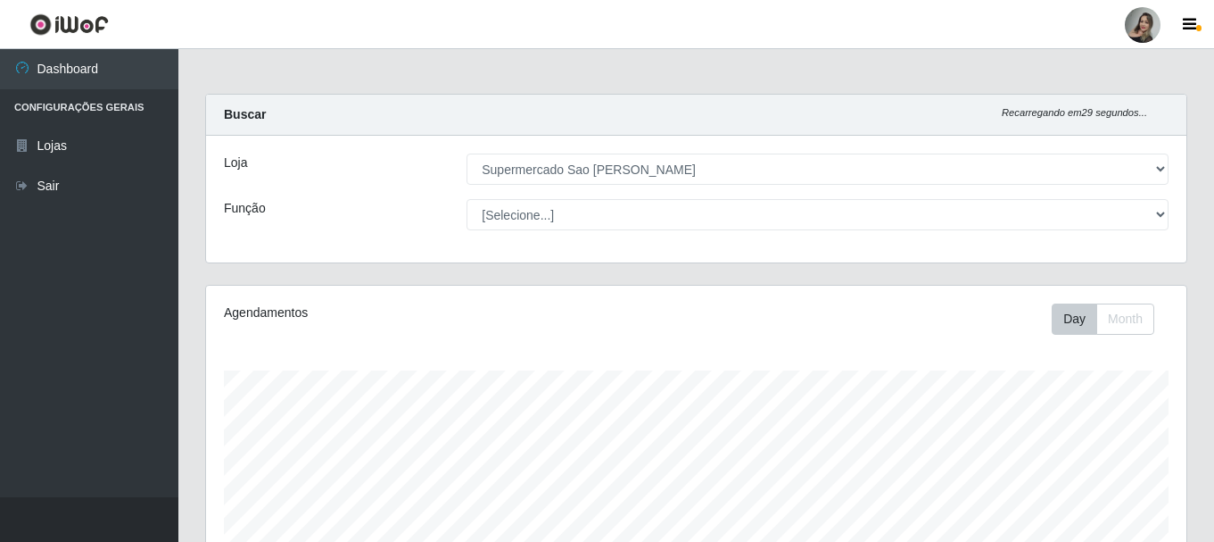
select select "383"
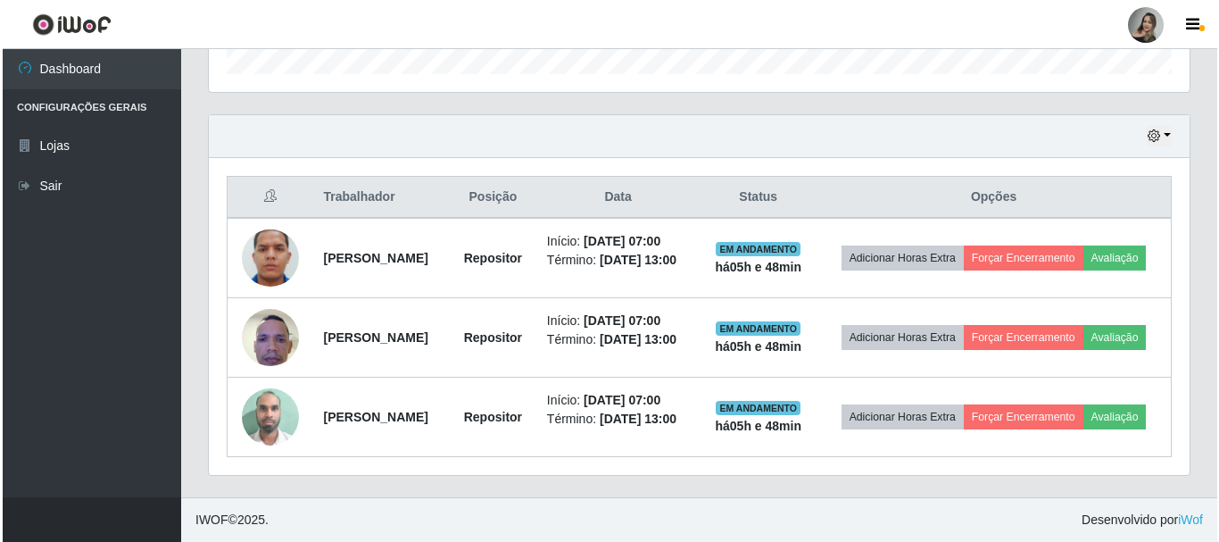
scroll to position [370, 981]
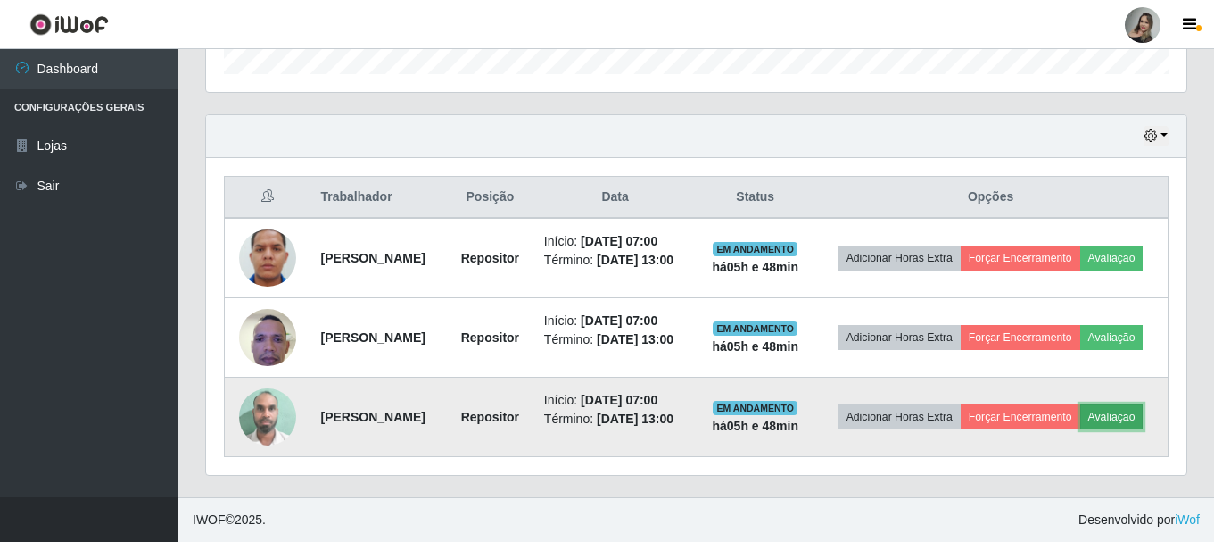
click at [1081, 428] on button "Avaliação" at bounding box center [1112, 416] width 63 height 25
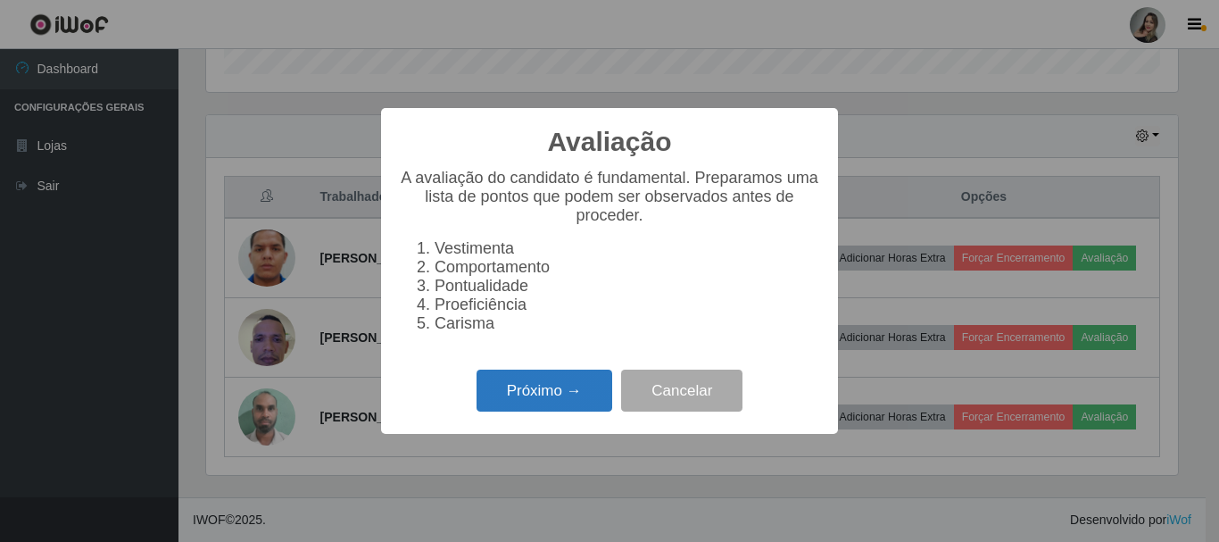
click at [553, 400] on button "Próximo →" at bounding box center [544, 390] width 136 height 42
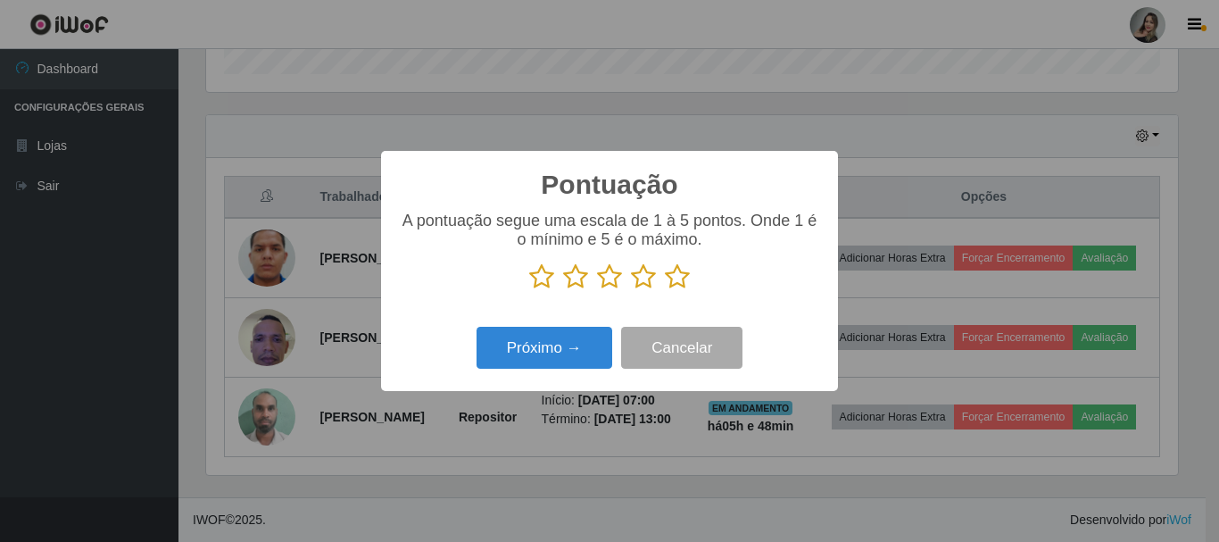
scroll to position [891890, 891289]
click at [607, 277] on icon at bounding box center [609, 276] width 25 height 27
click at [597, 290] on input "radio" at bounding box center [597, 290] width 0 height 0
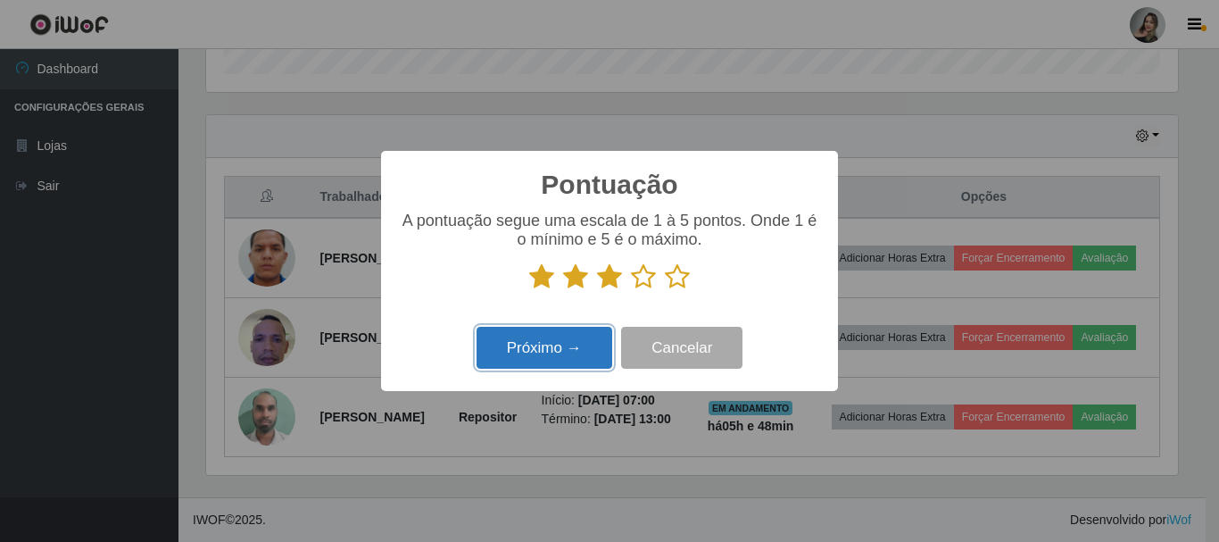
click at [601, 341] on button "Próximo →" at bounding box center [544, 348] width 136 height 42
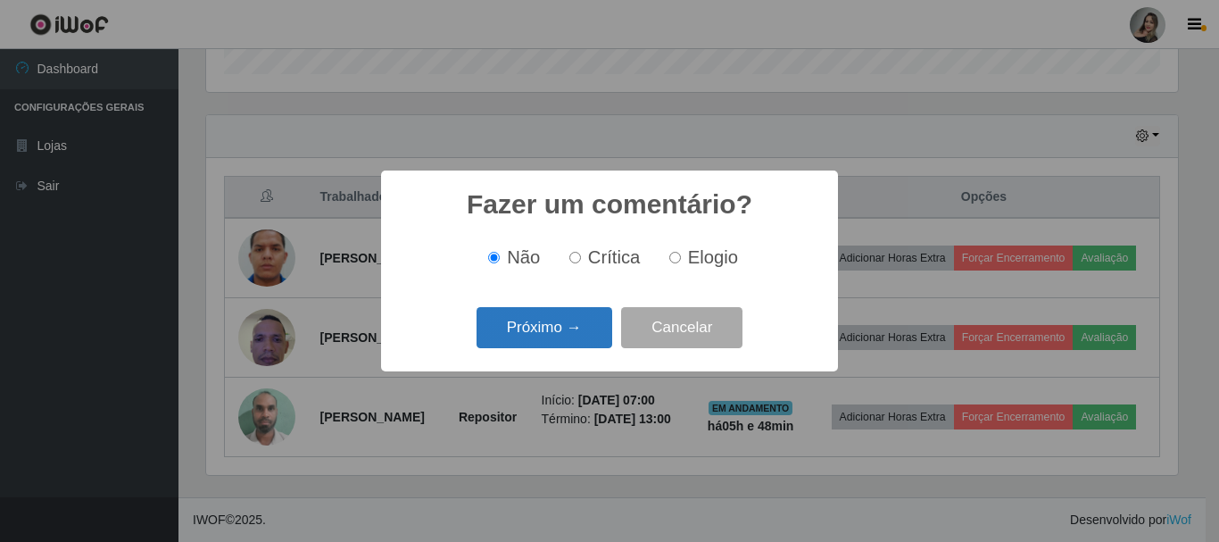
click at [600, 344] on button "Próximo →" at bounding box center [544, 328] width 136 height 42
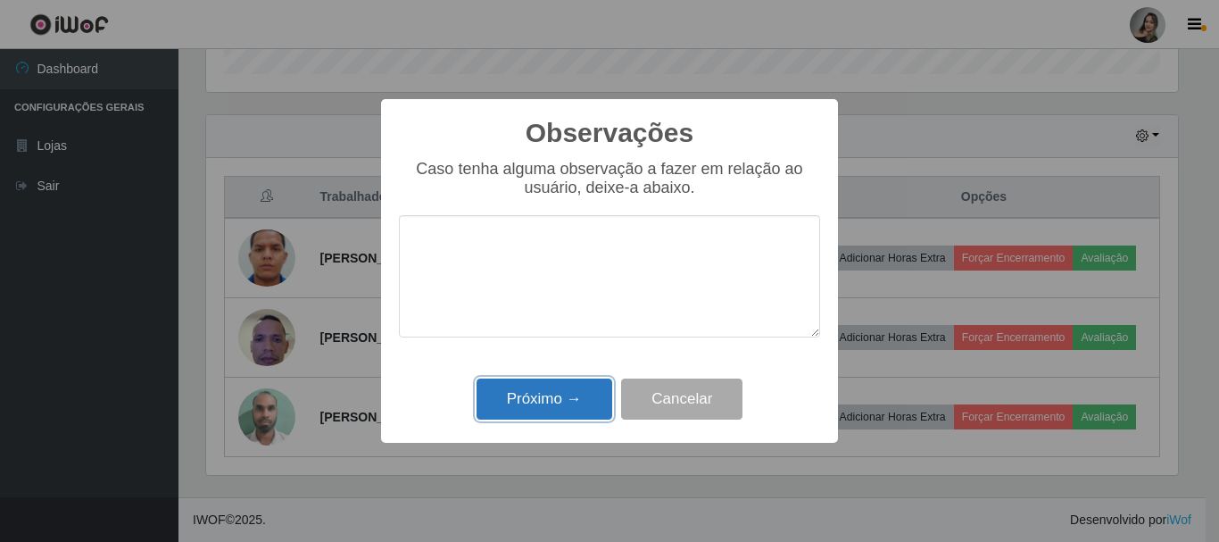
click at [570, 398] on button "Próximo →" at bounding box center [544, 399] width 136 height 42
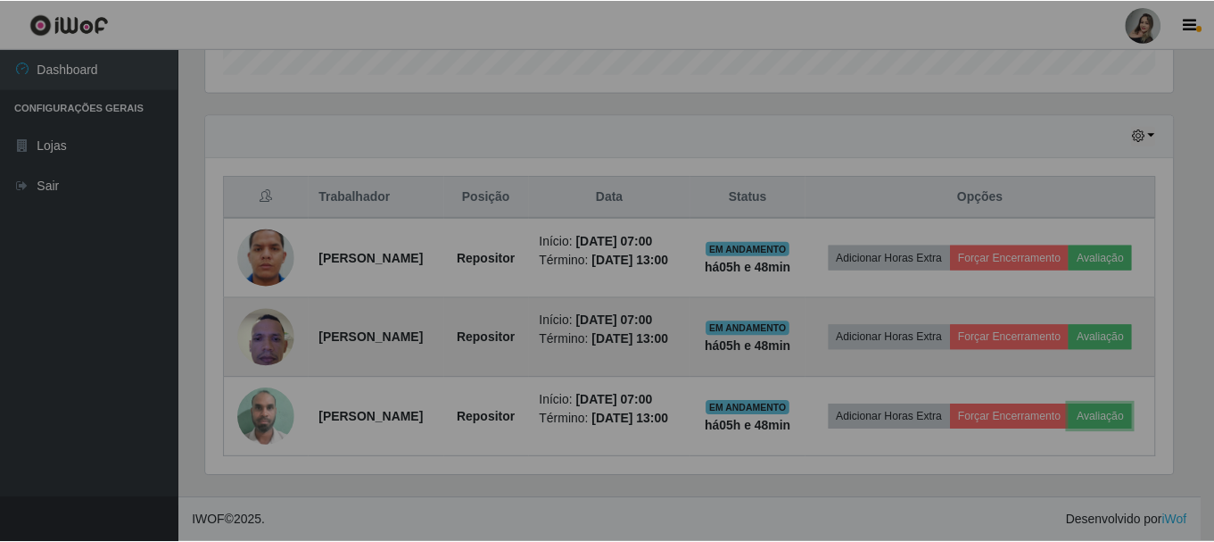
scroll to position [370, 981]
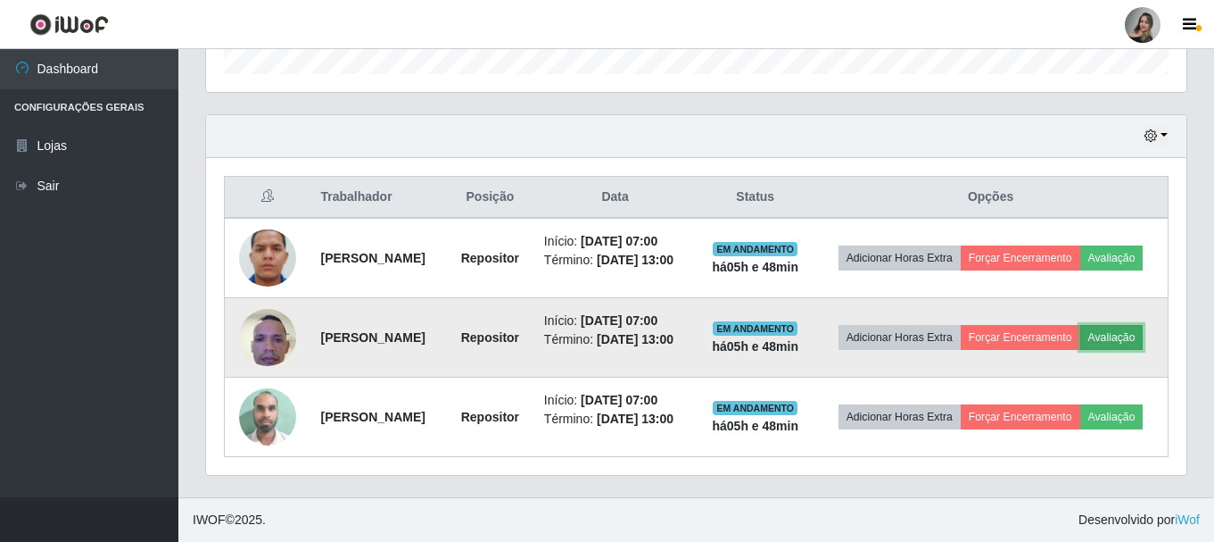
click at [1081, 334] on button "Avaliação" at bounding box center [1112, 337] width 63 height 25
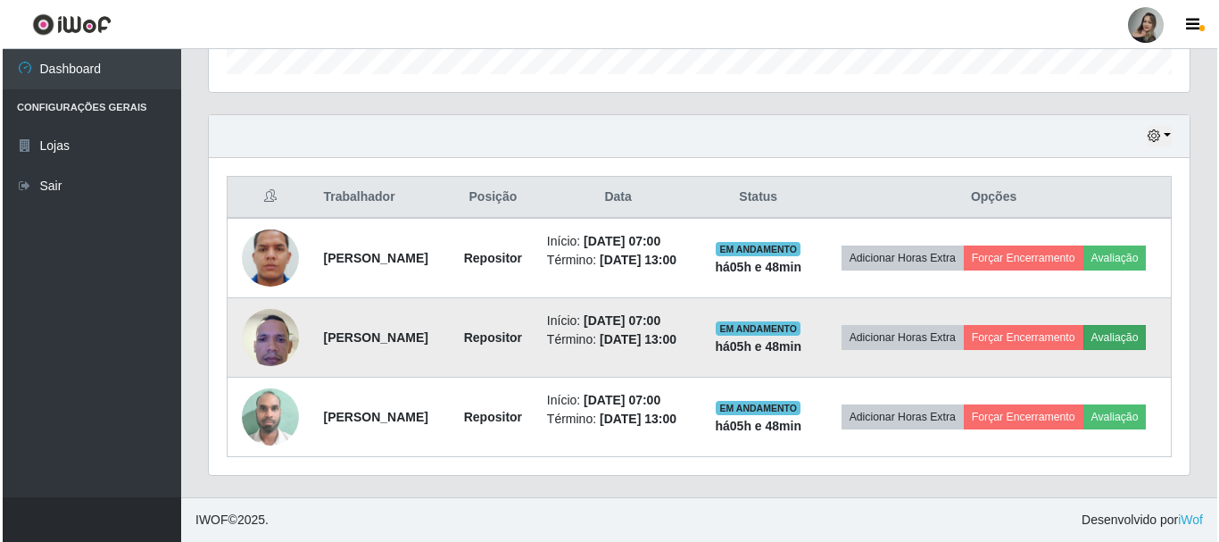
scroll to position [370, 972]
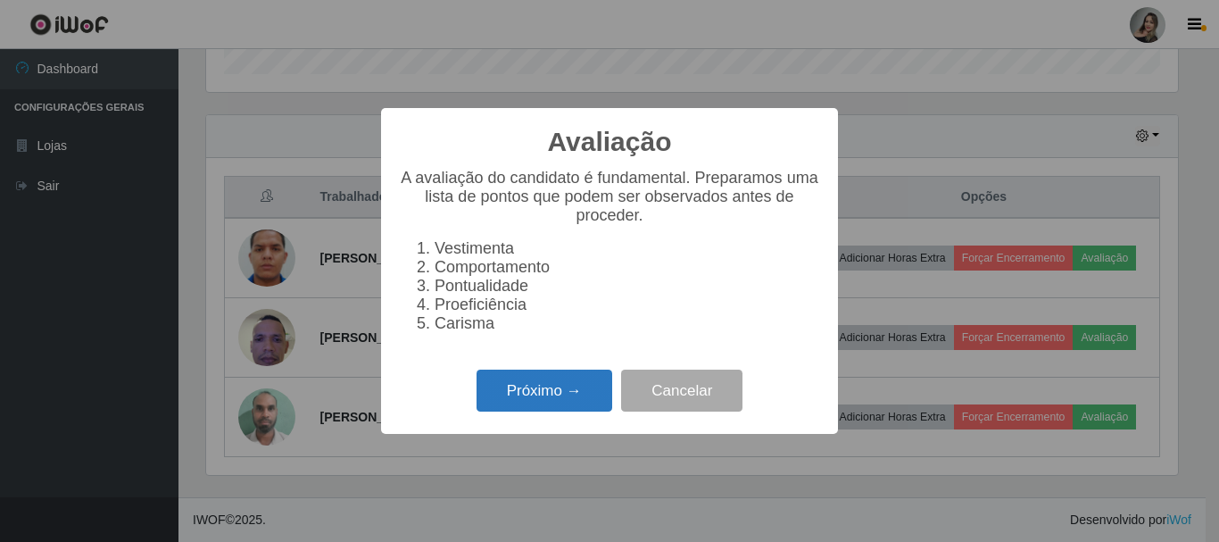
click at [587, 388] on button "Próximo →" at bounding box center [544, 390] width 136 height 42
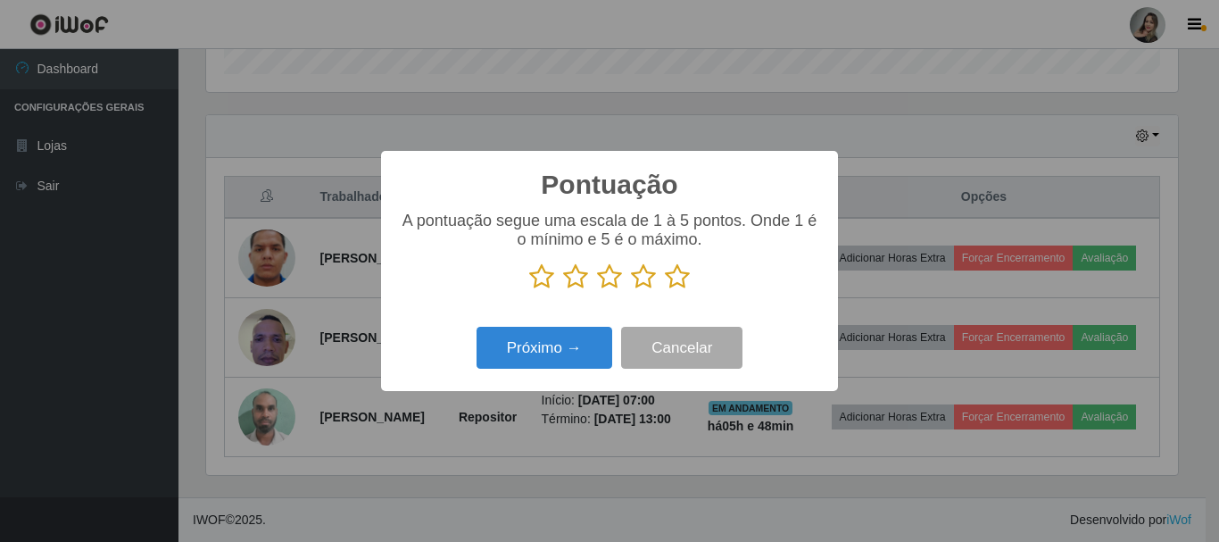
drag, startPoint x: 618, startPoint y: 282, endPoint x: 609, endPoint y: 288, distance: 11.6
click at [618, 284] on icon at bounding box center [609, 276] width 25 height 27
click at [597, 290] on input "radio" at bounding box center [597, 290] width 0 height 0
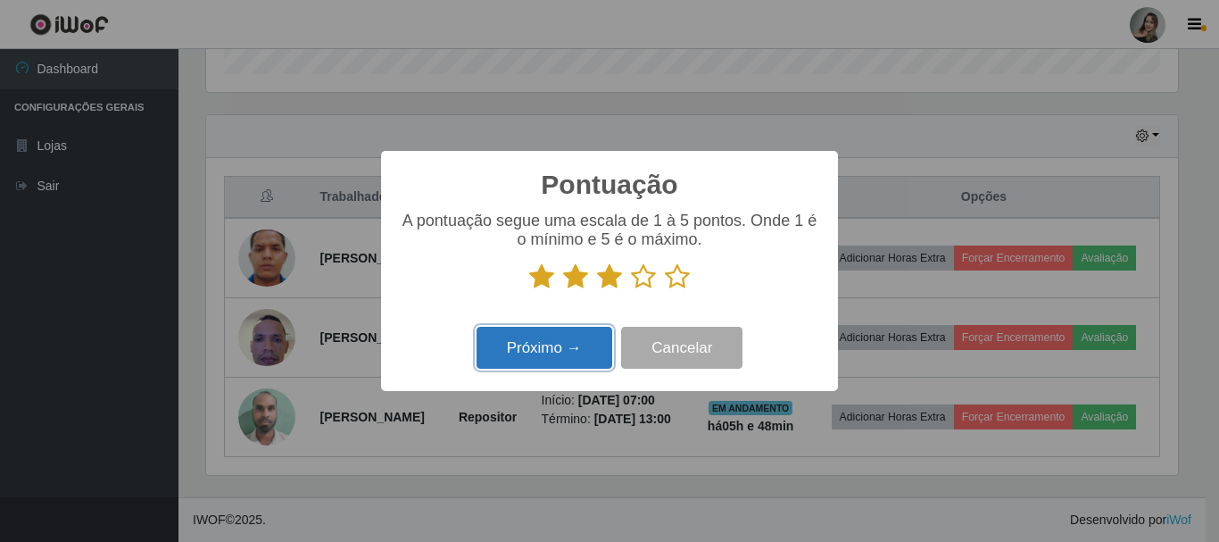
click at [578, 366] on button "Próximo →" at bounding box center [544, 348] width 136 height 42
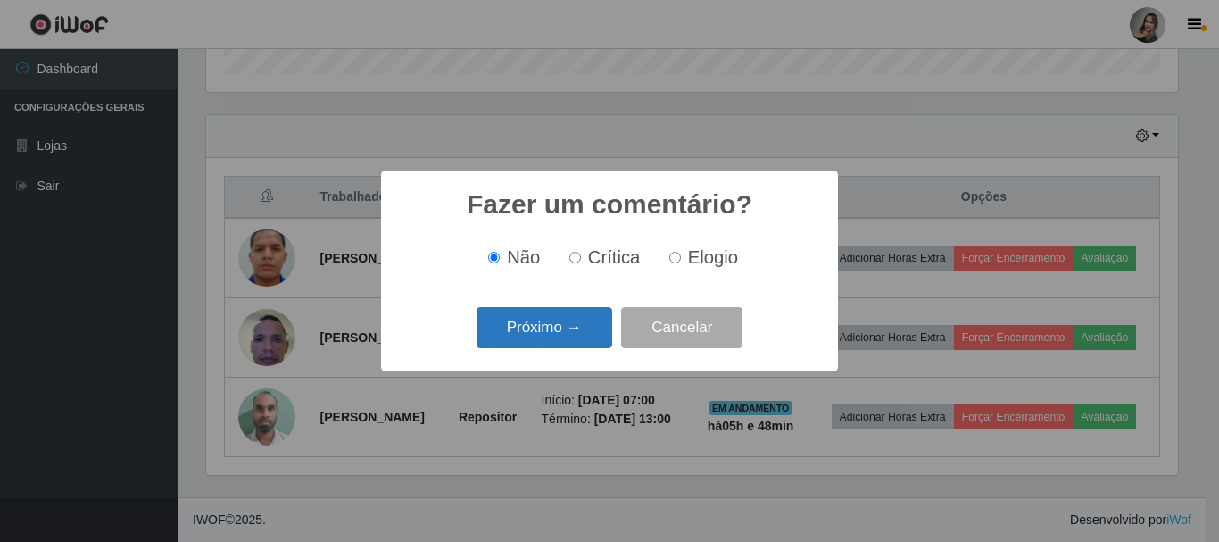
click at [549, 332] on button "Próximo →" at bounding box center [544, 328] width 136 height 42
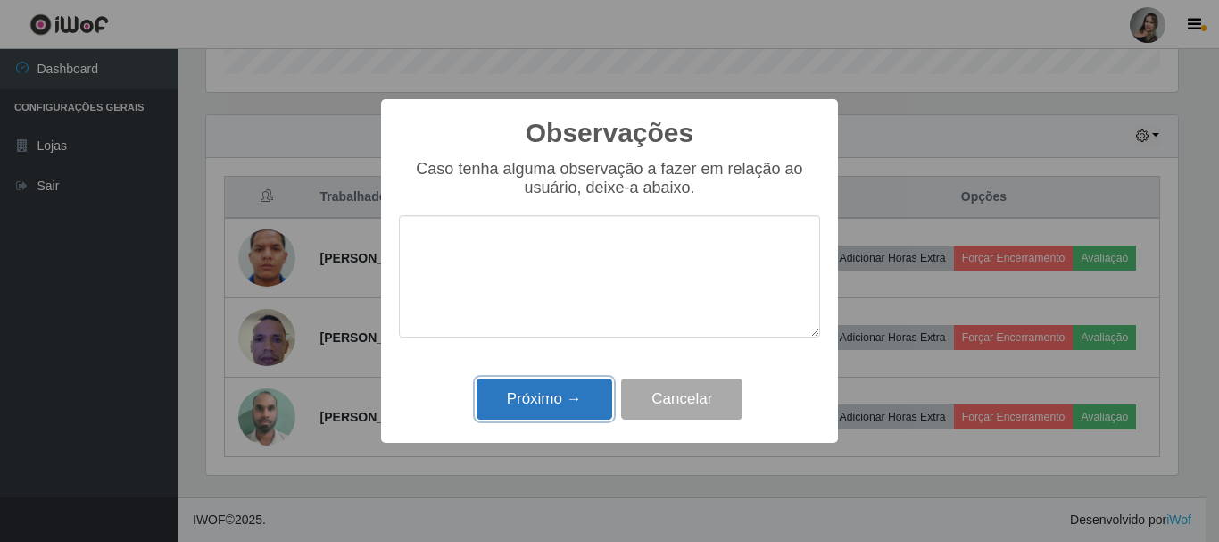
click at [562, 401] on button "Próximo →" at bounding box center [544, 399] width 136 height 42
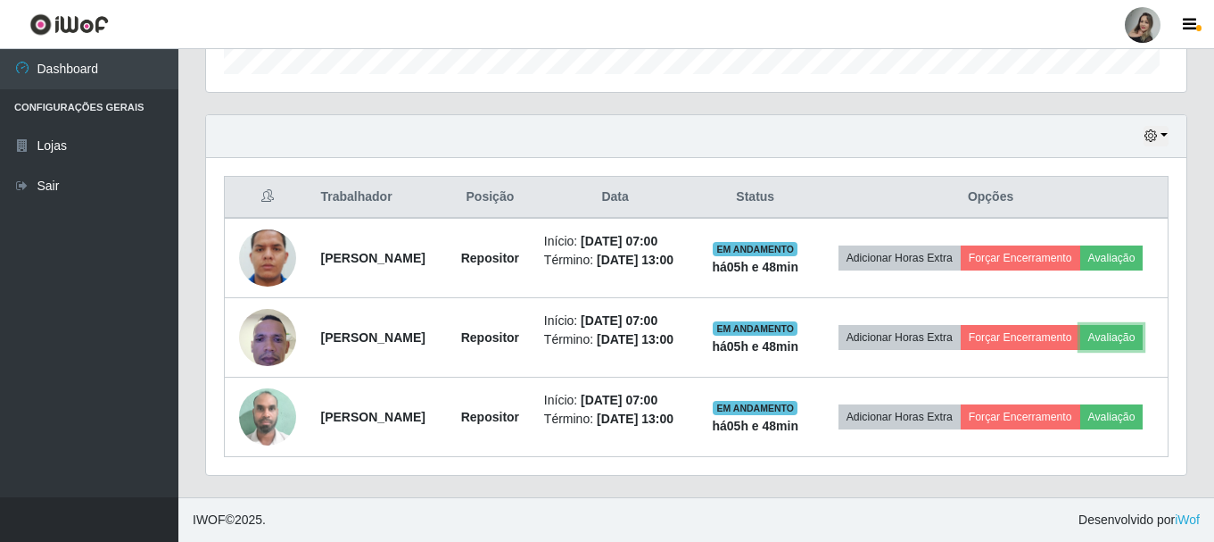
scroll to position [370, 981]
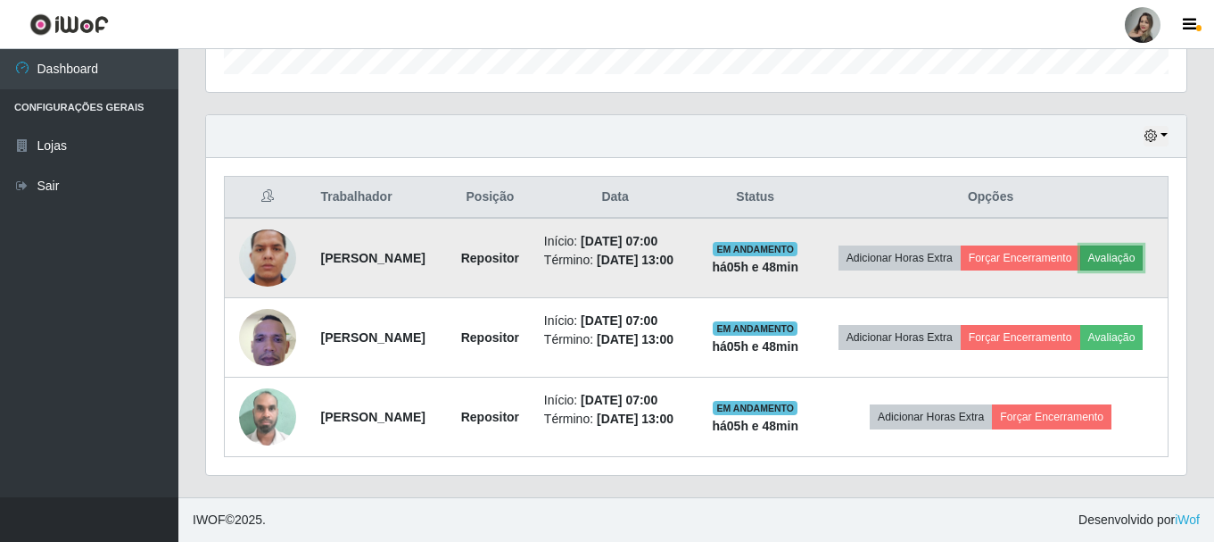
click at [1081, 245] on button "Avaliação" at bounding box center [1112, 257] width 63 height 25
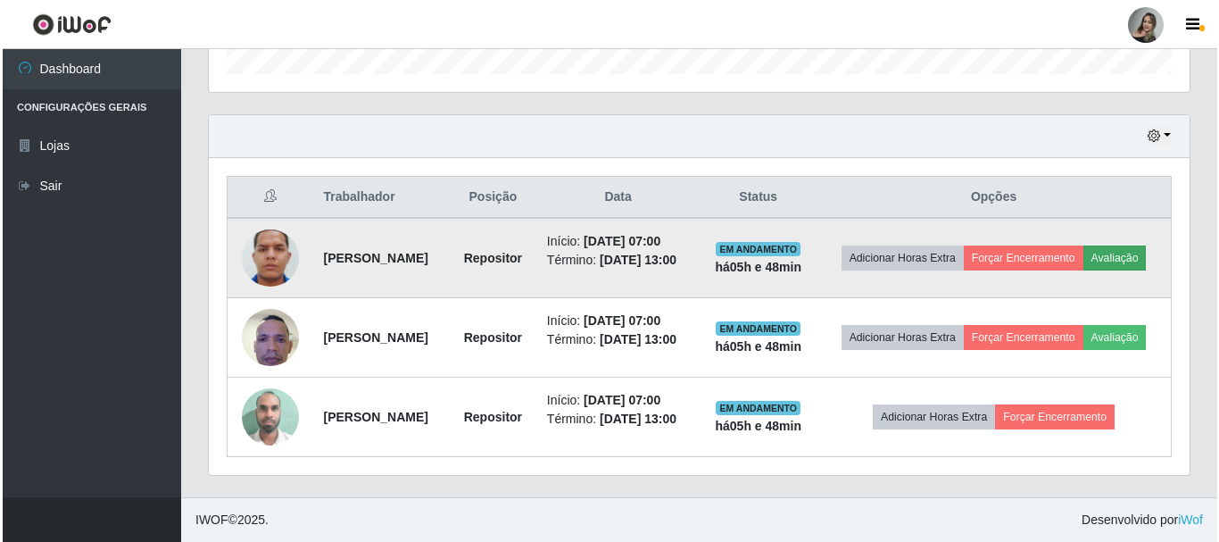
scroll to position [370, 972]
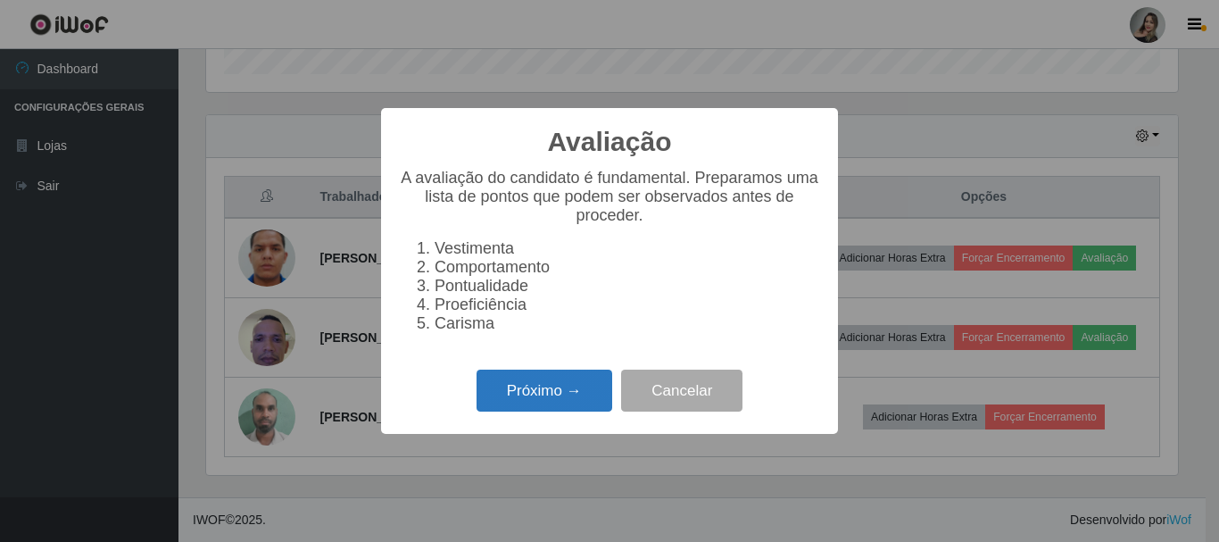
click at [533, 385] on button "Próximo →" at bounding box center [544, 390] width 136 height 42
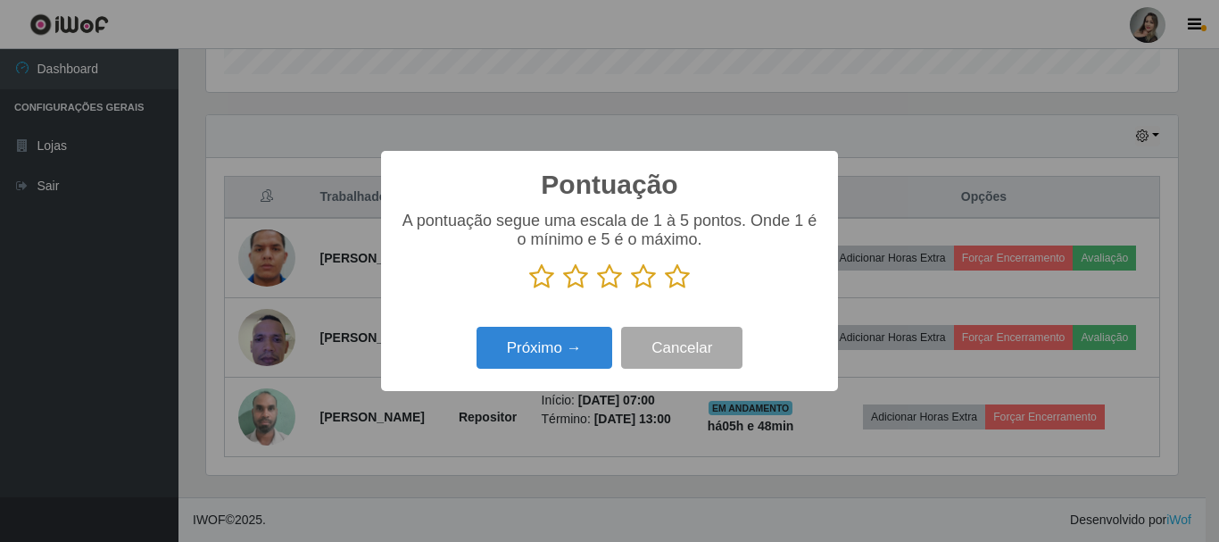
click at [684, 275] on icon at bounding box center [677, 276] width 25 height 27
click at [665, 290] on input "radio" at bounding box center [665, 290] width 0 height 0
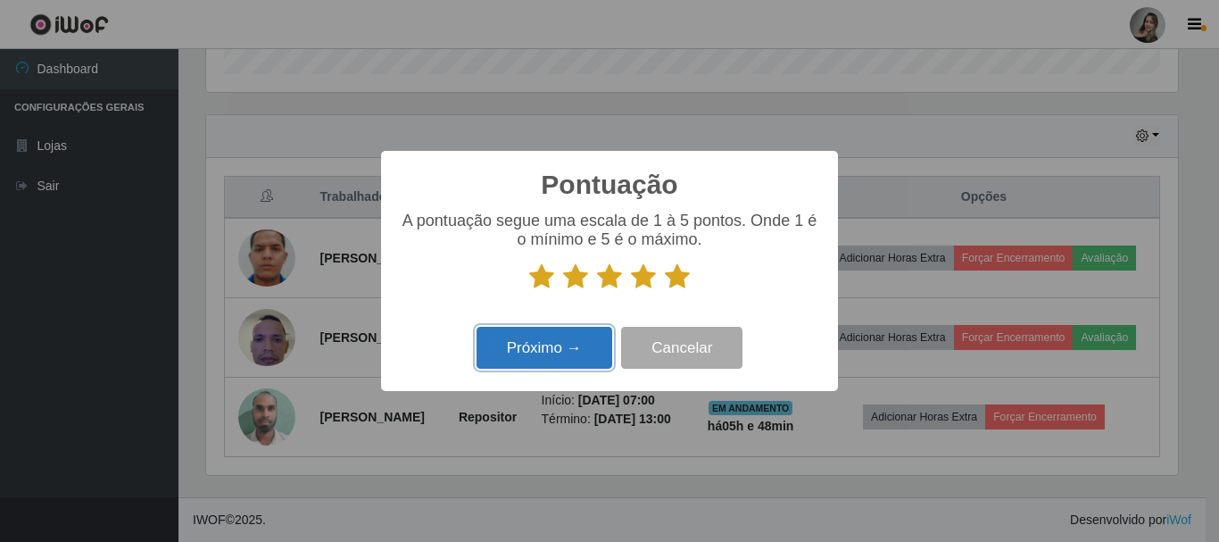
click at [581, 344] on button "Próximo →" at bounding box center [544, 348] width 136 height 42
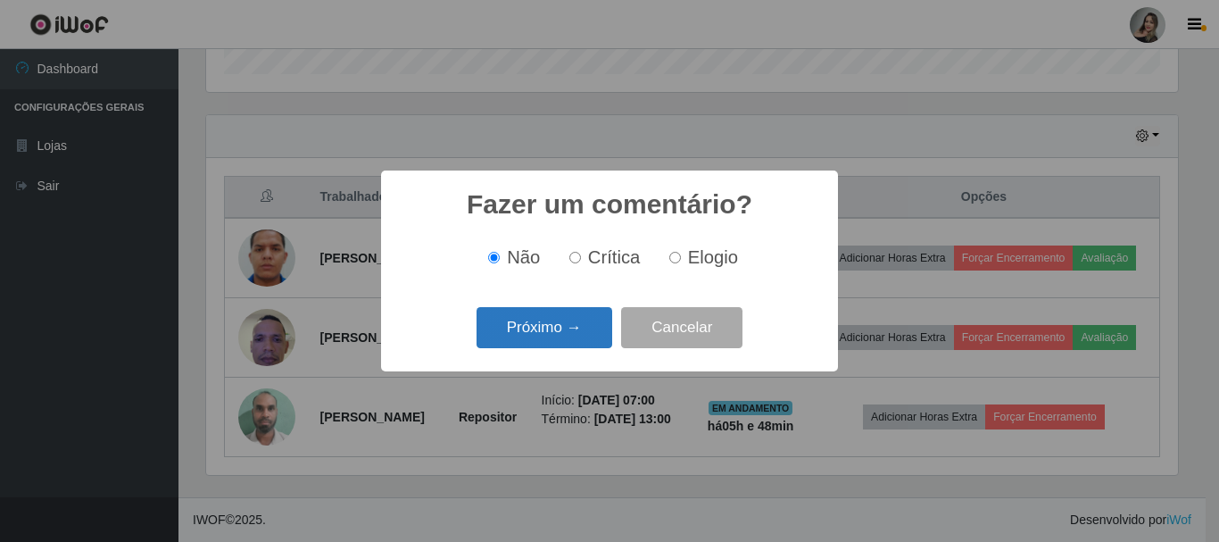
click at [567, 333] on button "Próximo →" at bounding box center [544, 328] width 136 height 42
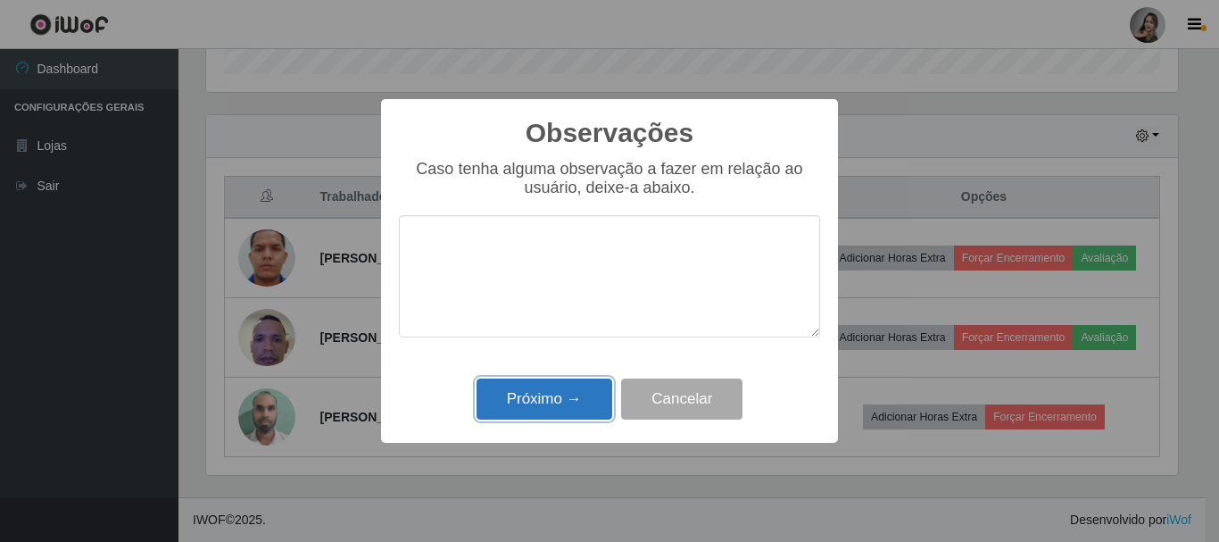
click at [582, 400] on button "Próximo →" at bounding box center [544, 399] width 136 height 42
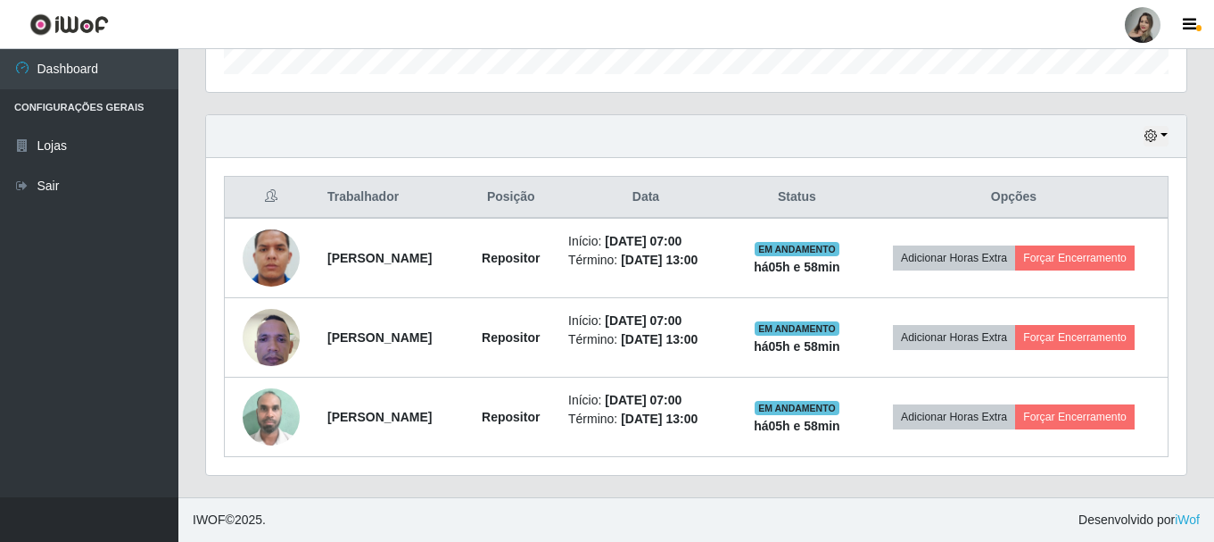
scroll to position [564, 0]
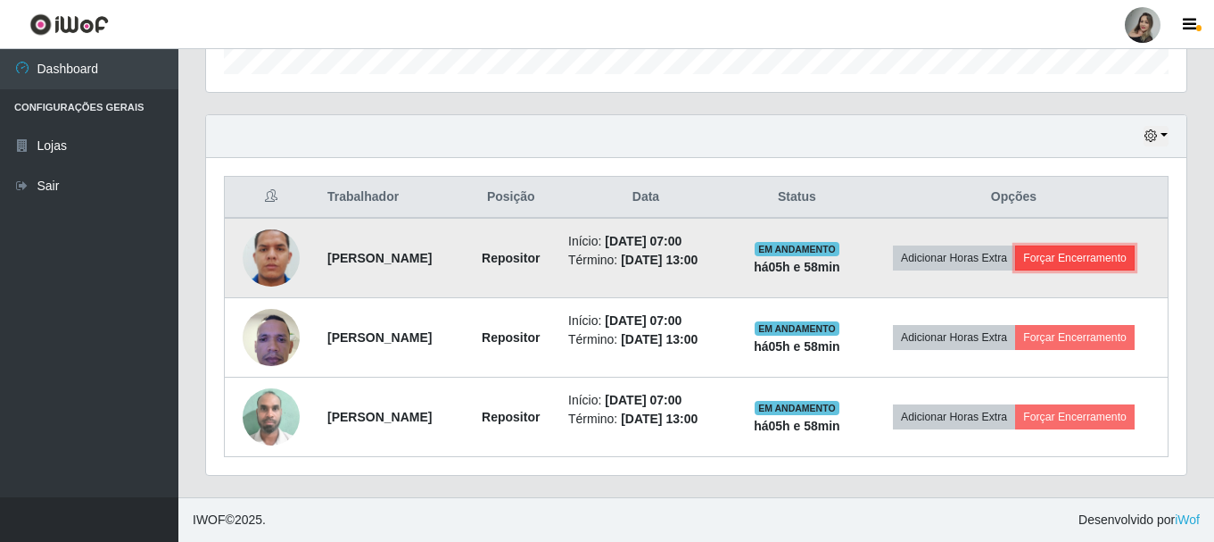
click at [1062, 254] on button "Forçar Encerramento" at bounding box center [1075, 257] width 120 height 25
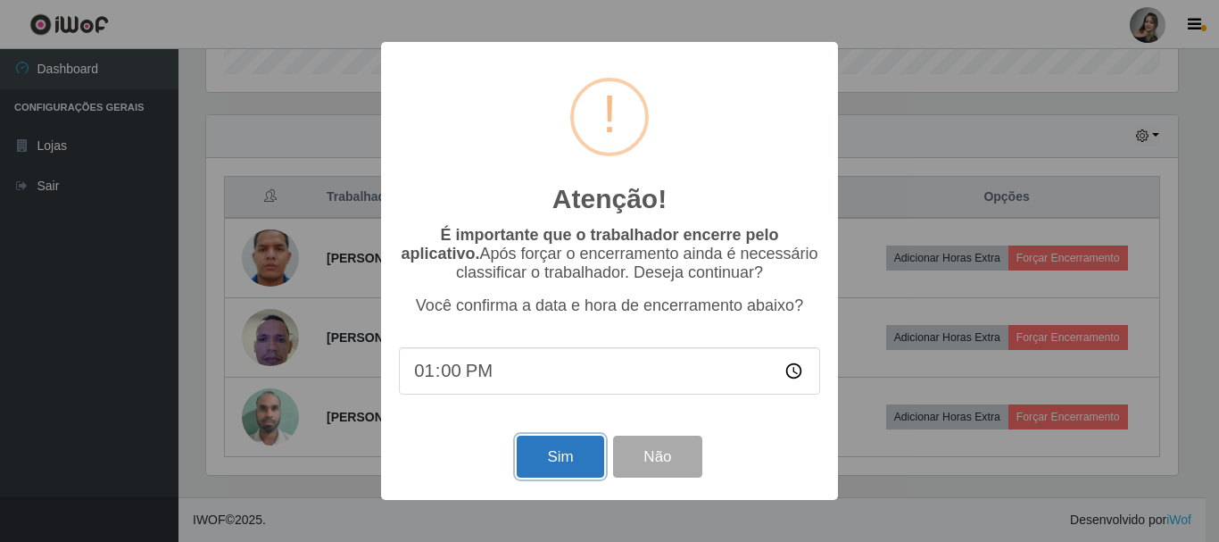
click at [555, 468] on button "Sim" at bounding box center [560, 456] width 87 height 42
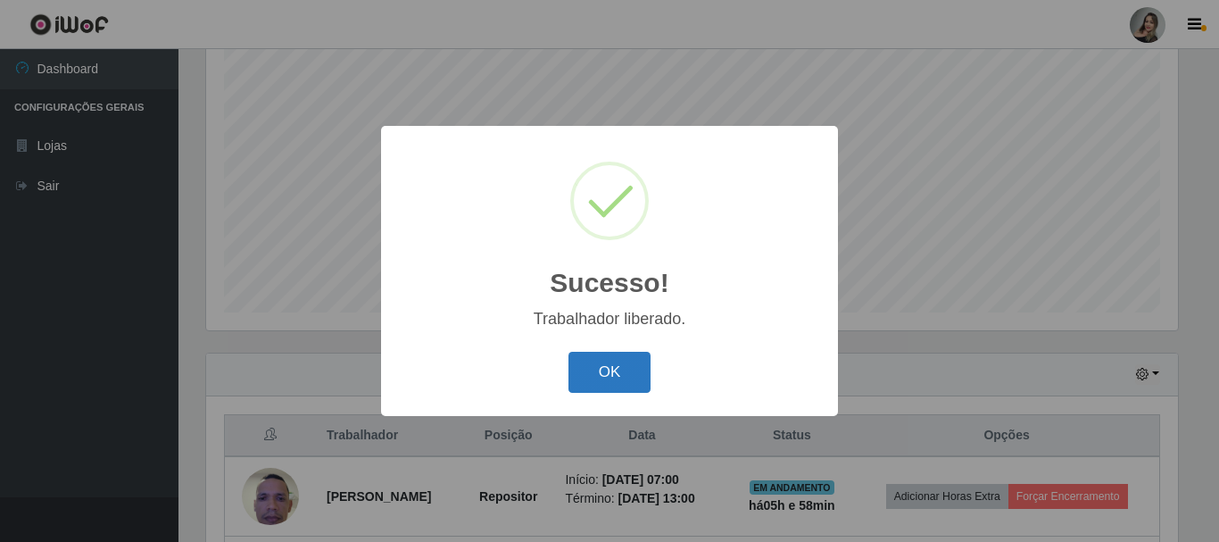
click at [625, 373] on button "OK" at bounding box center [609, 373] width 83 height 42
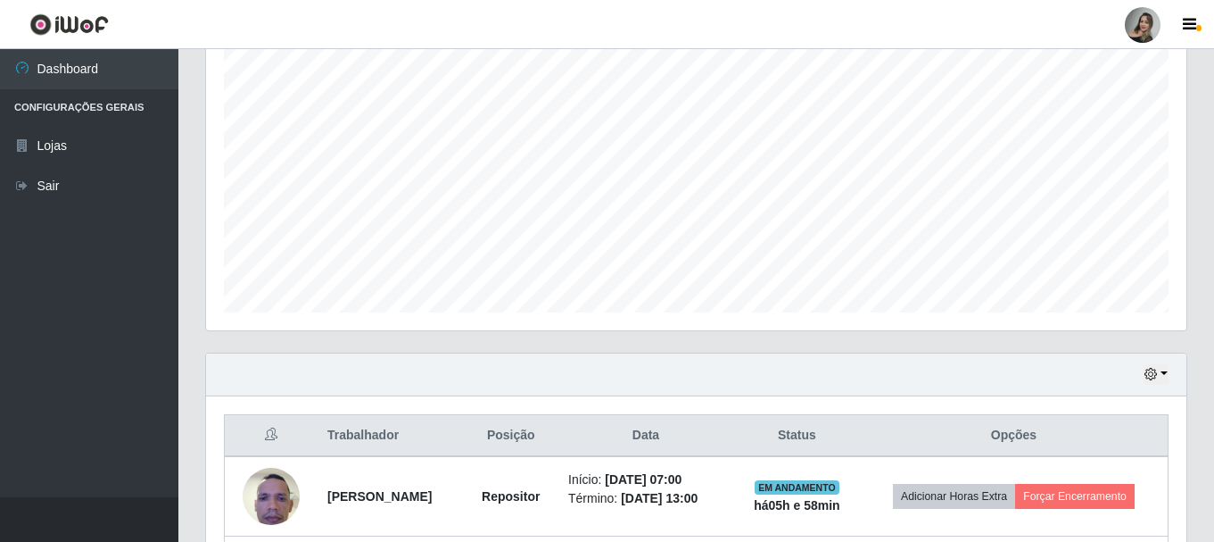
scroll to position [484, 0]
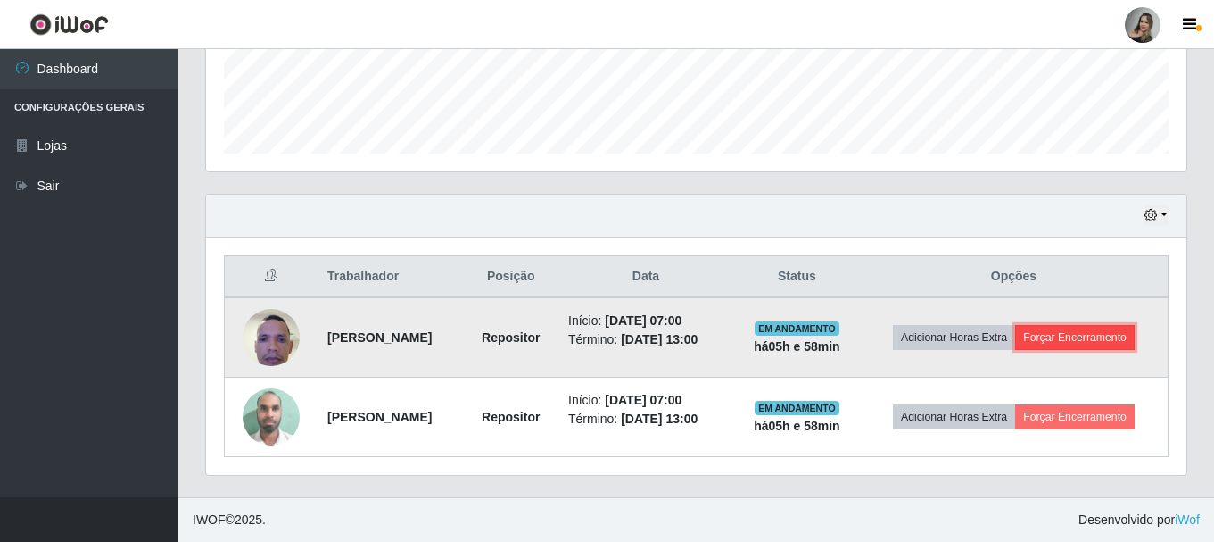
click at [1088, 336] on button "Forçar Encerramento" at bounding box center [1075, 337] width 120 height 25
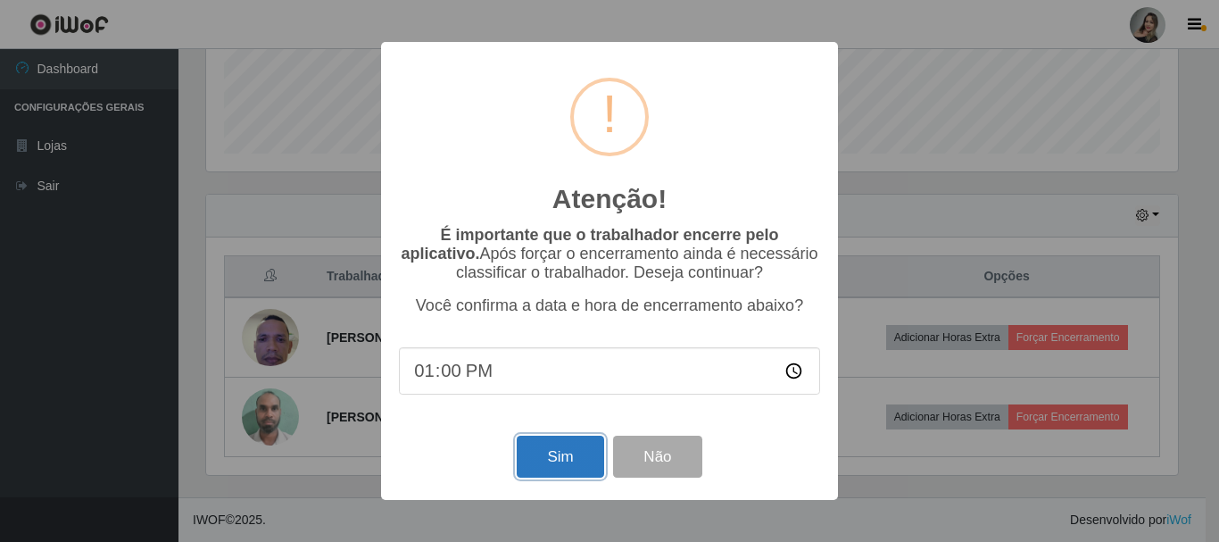
click at [584, 458] on button "Sim" at bounding box center [560, 456] width 87 height 42
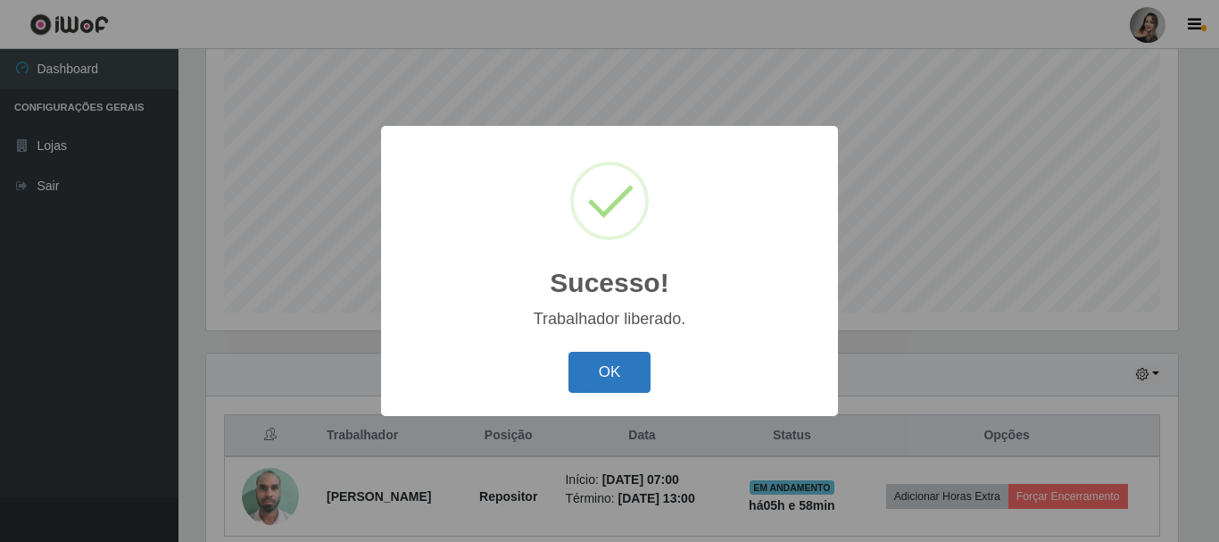
click at [609, 361] on button "OK" at bounding box center [609, 373] width 83 height 42
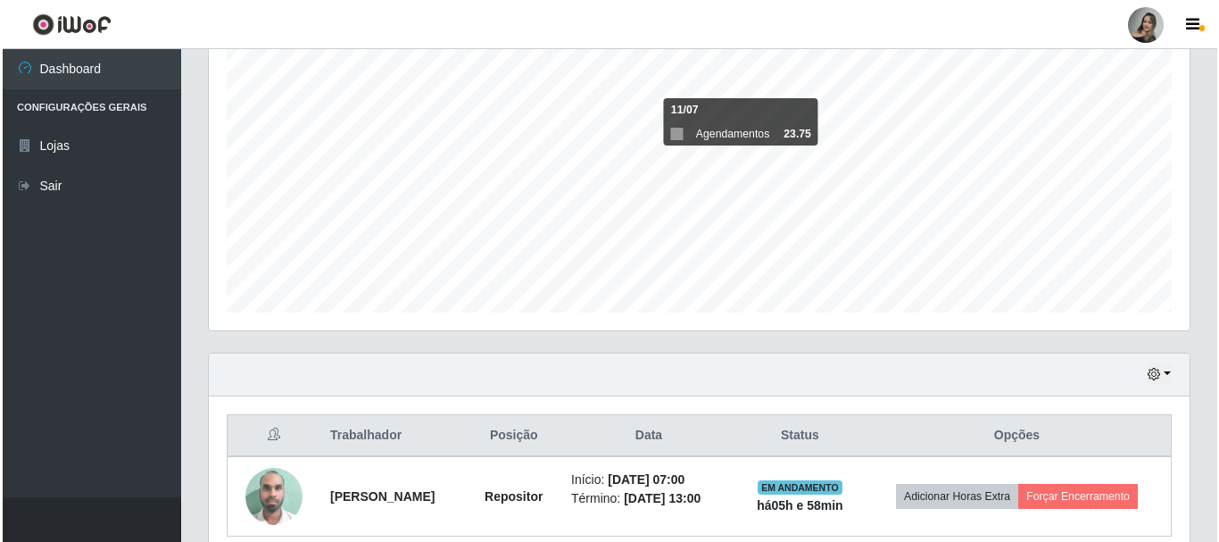
scroll to position [405, 0]
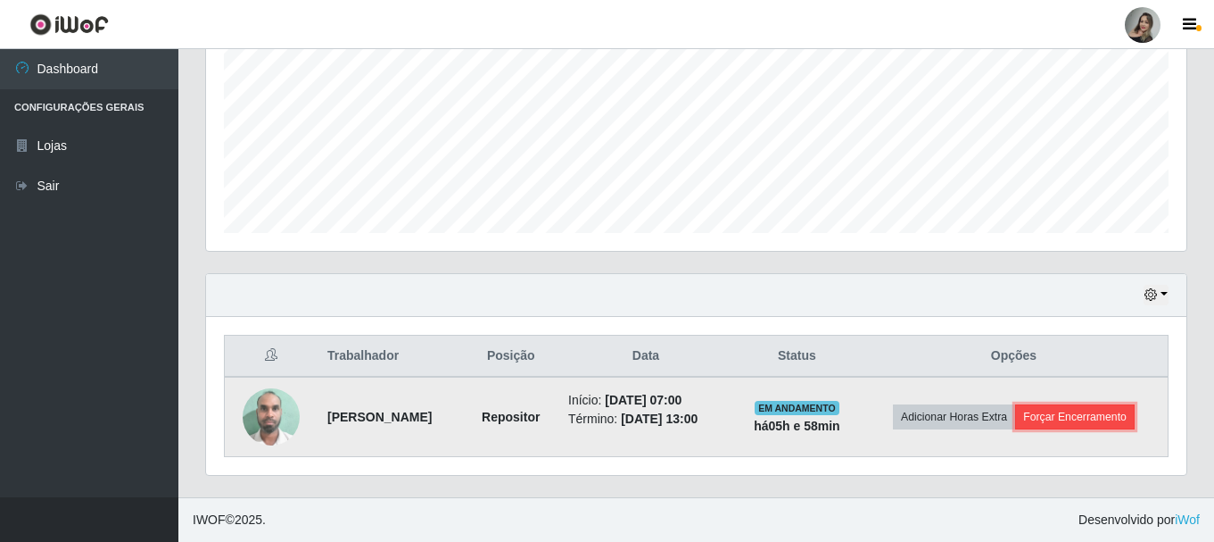
click at [1075, 420] on button "Forçar Encerramento" at bounding box center [1075, 416] width 120 height 25
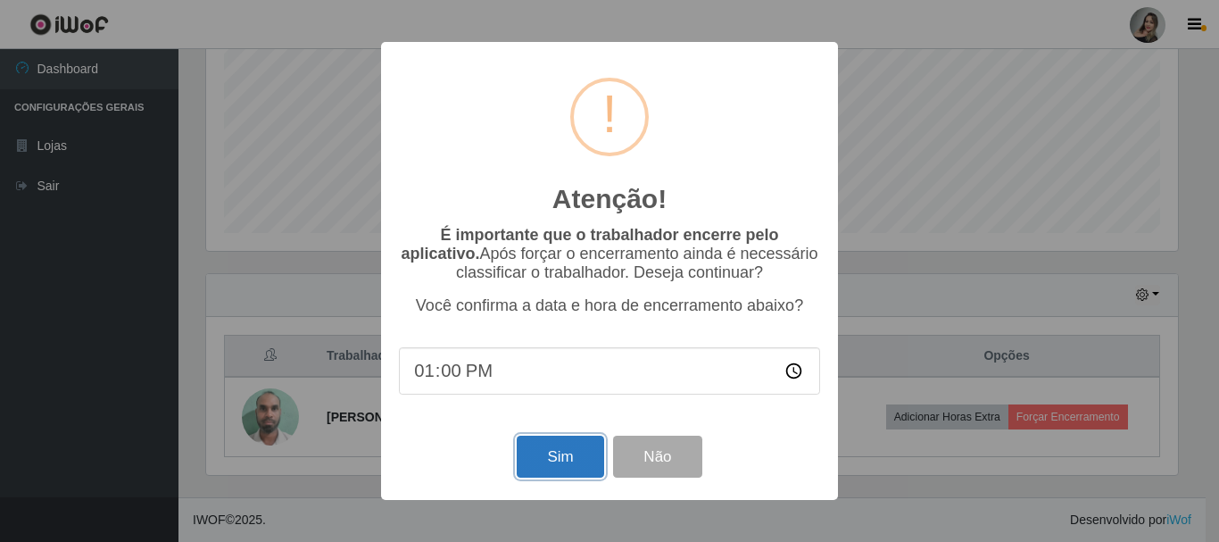
click at [560, 456] on button "Sim" at bounding box center [560, 456] width 87 height 42
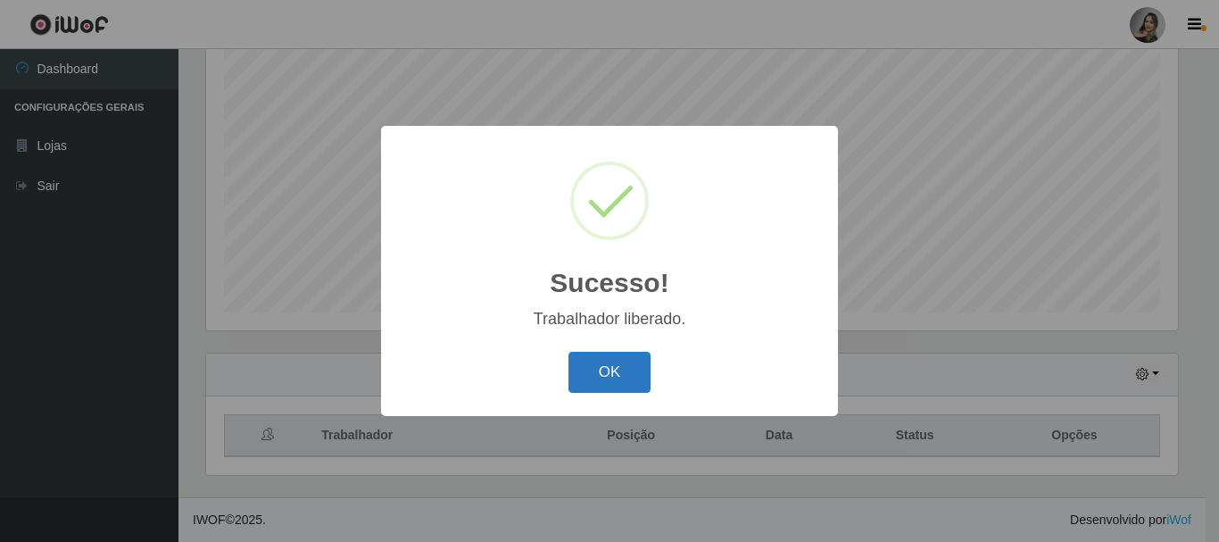
click at [612, 376] on button "OK" at bounding box center [609, 373] width 83 height 42
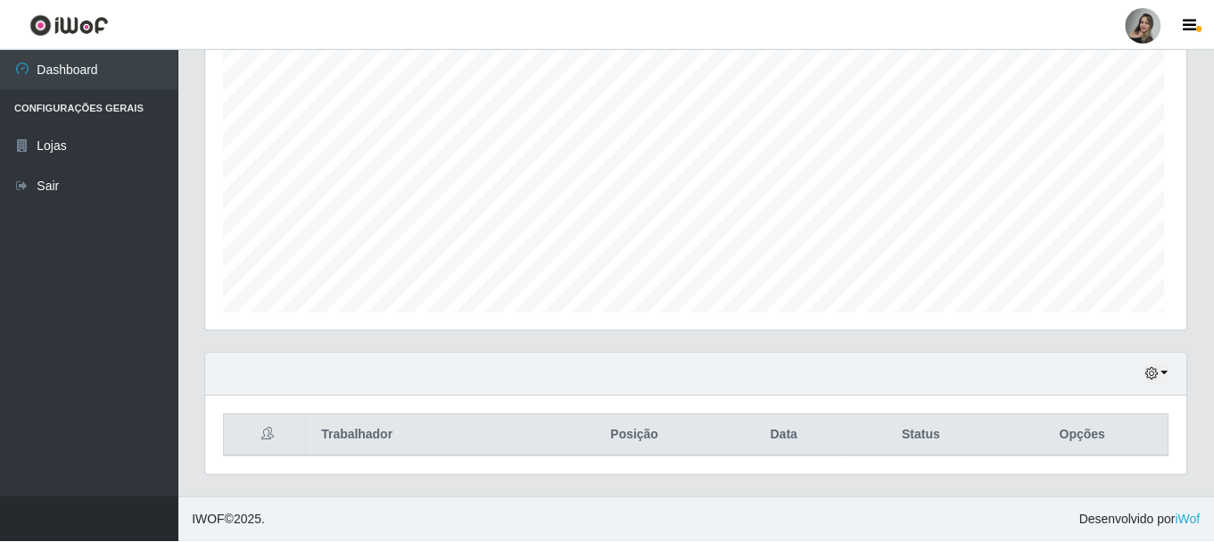
scroll to position [370, 981]
